Goal: Find specific page/section: Find specific page/section

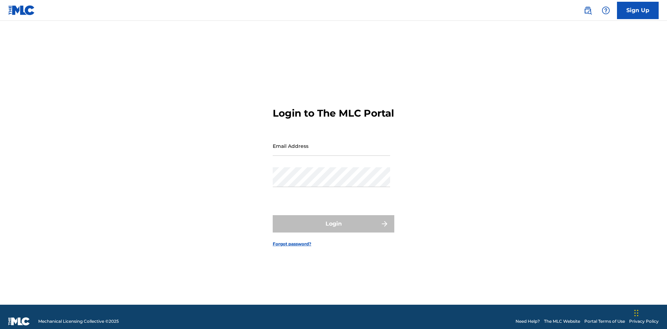
scroll to position [9, 0]
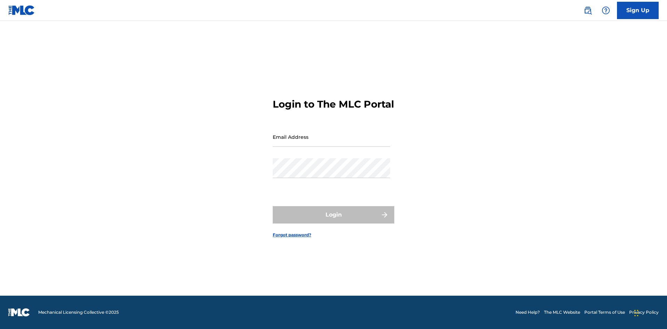
click at [331, 143] on input "Email Address" at bounding box center [331, 137] width 117 height 20
type input "[EMAIL_ADDRESS][DOMAIN_NAME]"
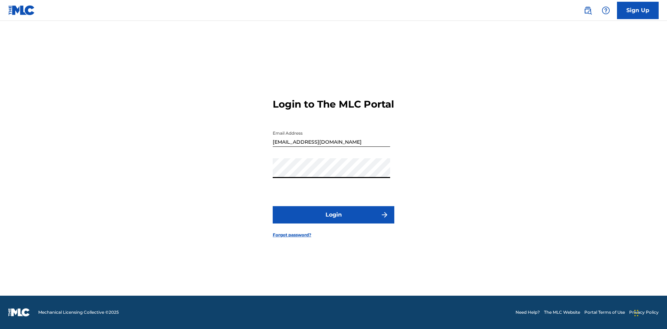
click at [333, 221] on button "Login" at bounding box center [334, 214] width 122 height 17
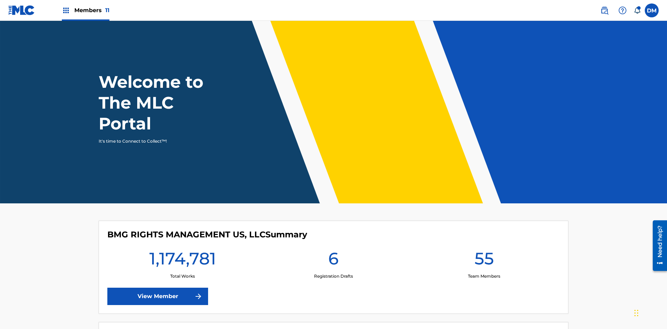
scroll to position [30, 0]
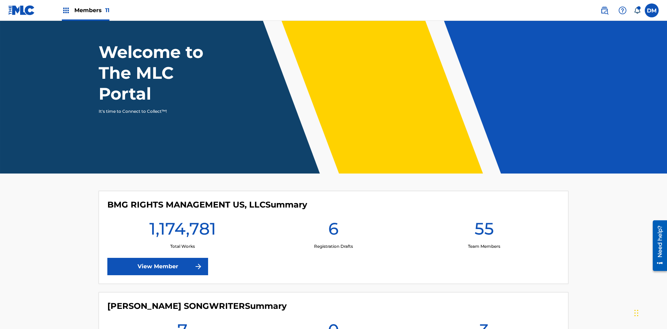
click at [85, 10] on span "Members 11" at bounding box center [91, 10] width 35 height 8
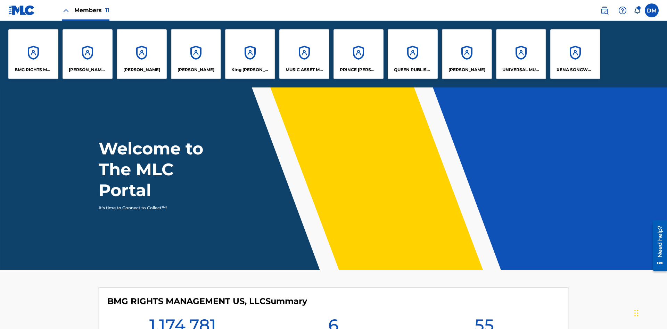
click at [250, 70] on p "King [PERSON_NAME]" at bounding box center [250, 70] width 38 height 6
